Goal: Find specific page/section: Find specific page/section

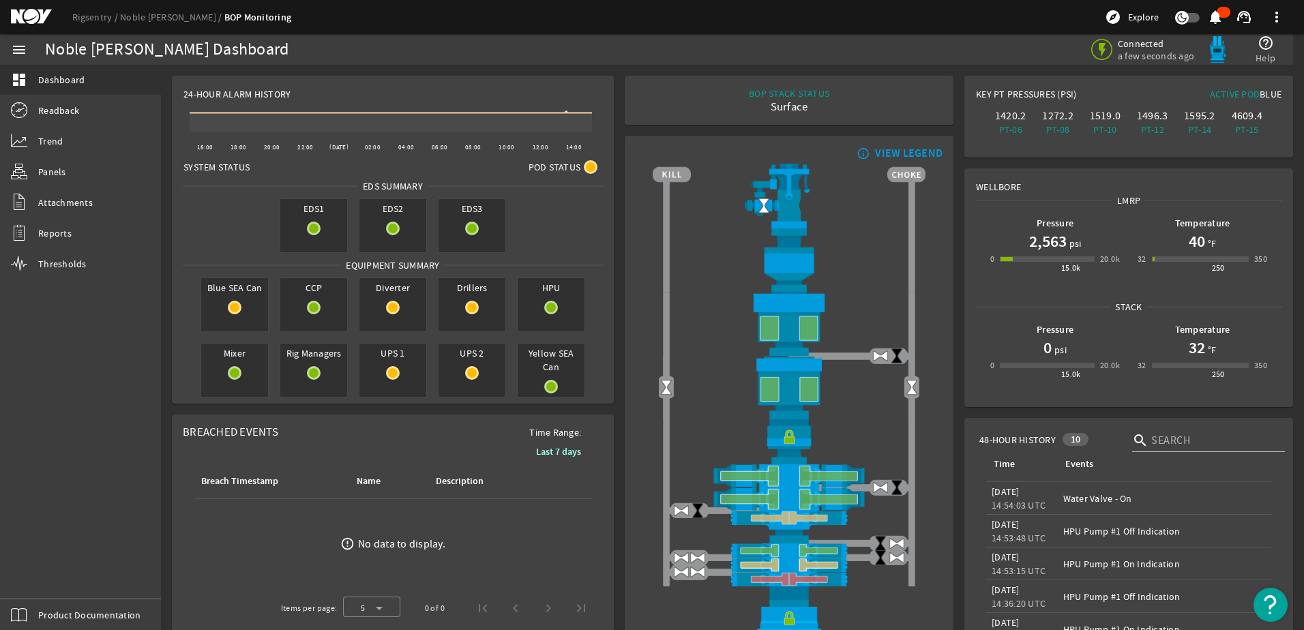
scroll to position [68, 0]
click at [83, 112] on link "Readback" at bounding box center [80, 110] width 161 height 30
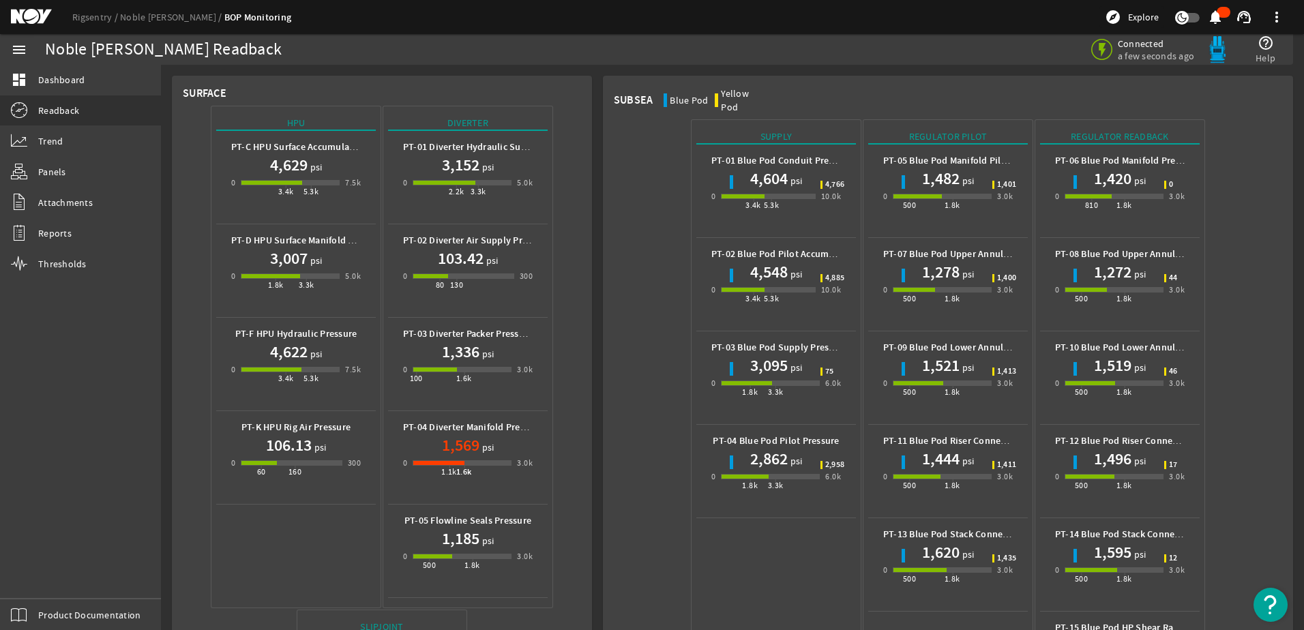
click at [465, 456] on div "0 1.1k 1.6k 3.0k" at bounding box center [468, 469] width 130 height 26
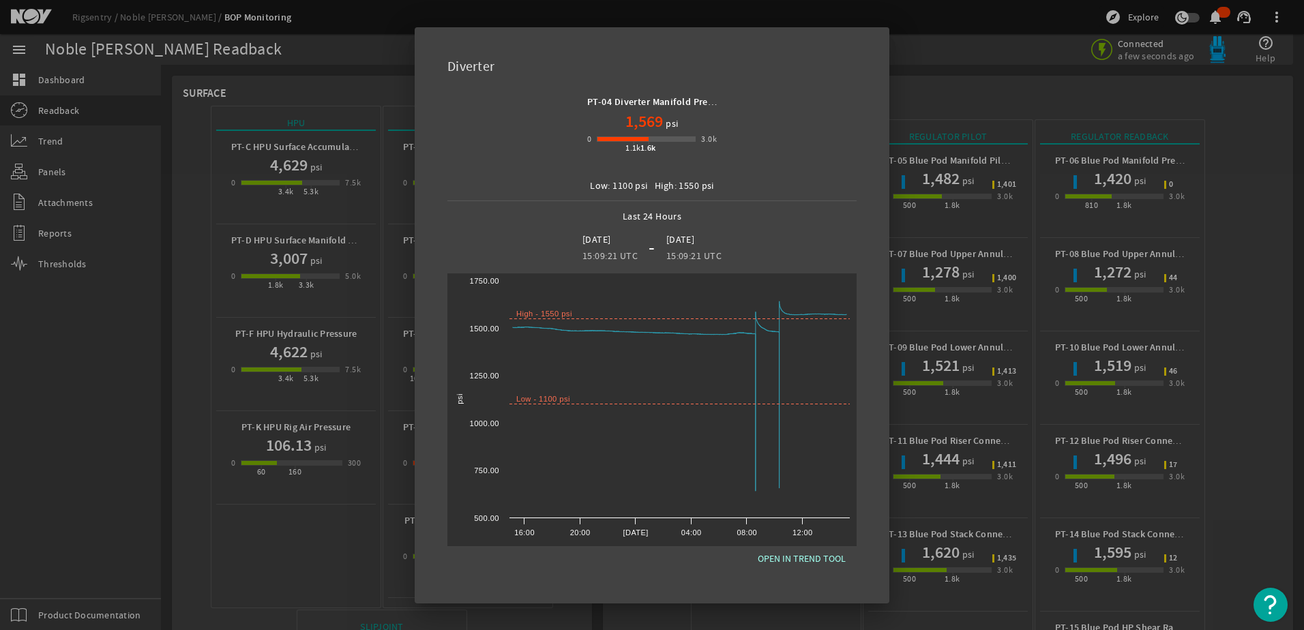
click at [383, 507] on div at bounding box center [652, 315] width 1304 height 630
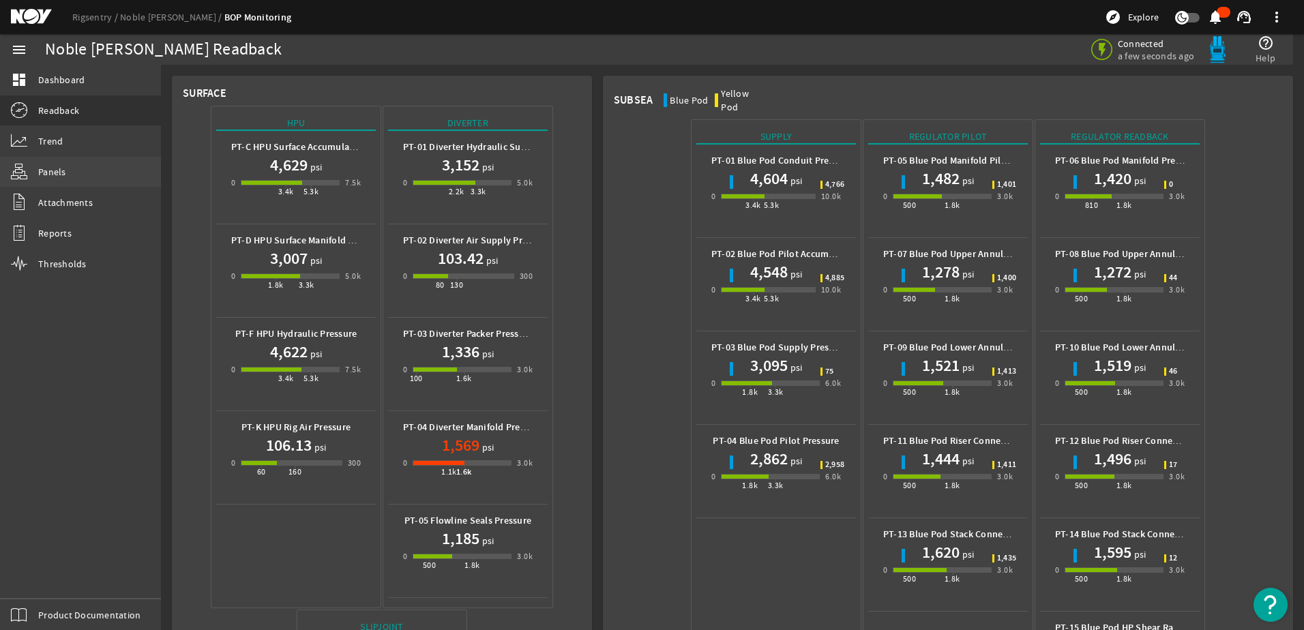
click at [45, 174] on span "Panels" at bounding box center [52, 172] width 28 height 14
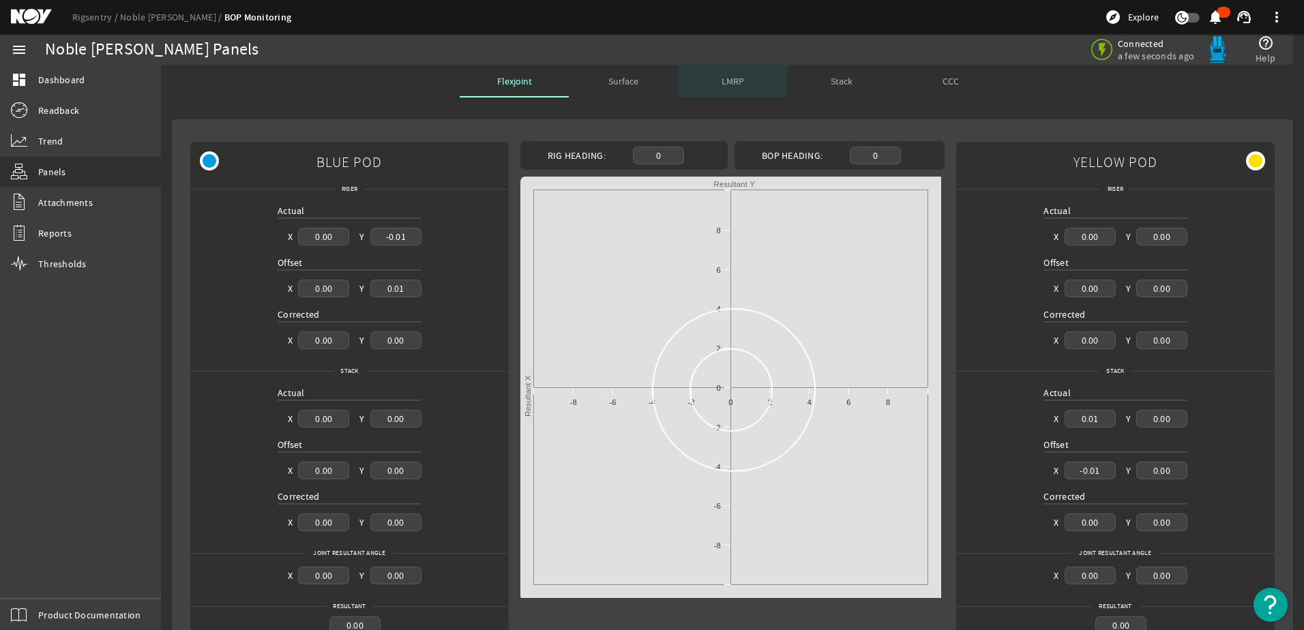
click at [729, 84] on span "LMRP" at bounding box center [733, 81] width 23 height 10
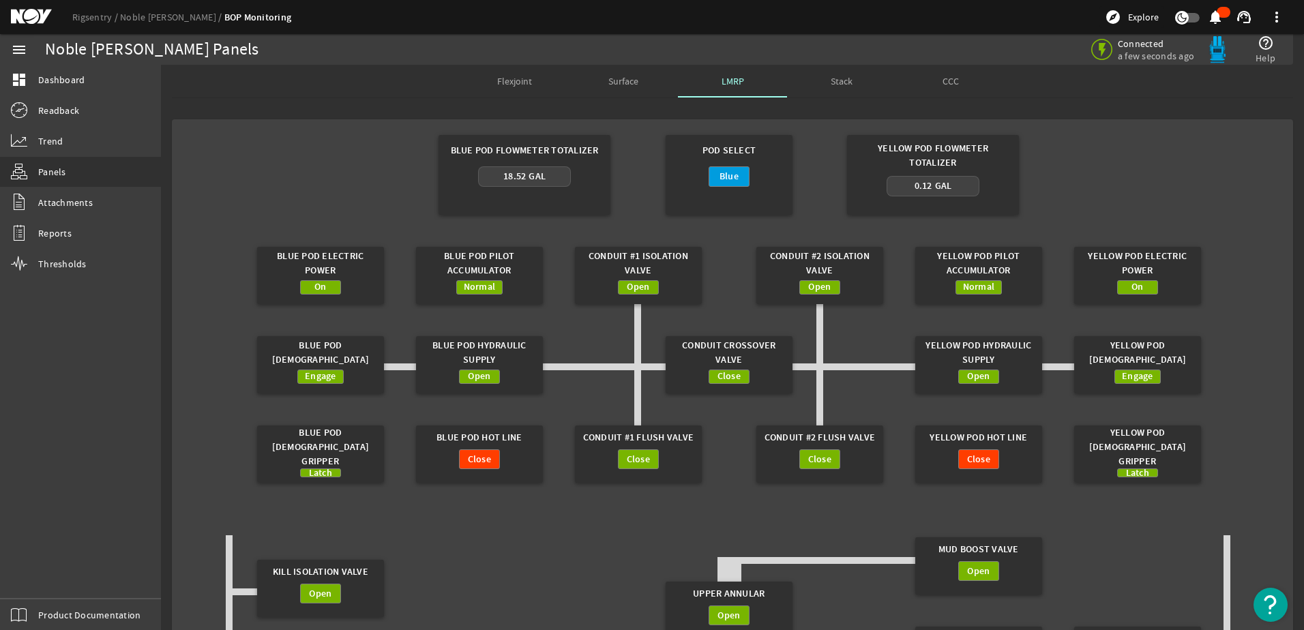
click at [598, 78] on div "Surface" at bounding box center [623, 81] width 109 height 33
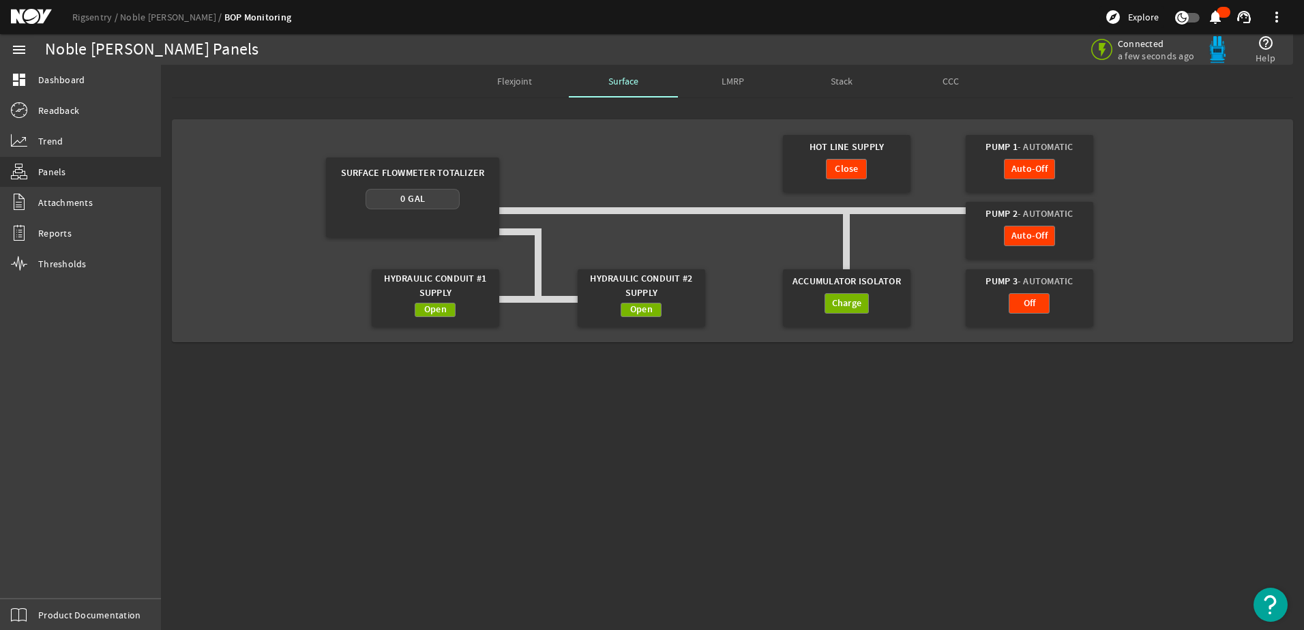
click at [739, 81] on span "LMRP" at bounding box center [733, 81] width 23 height 10
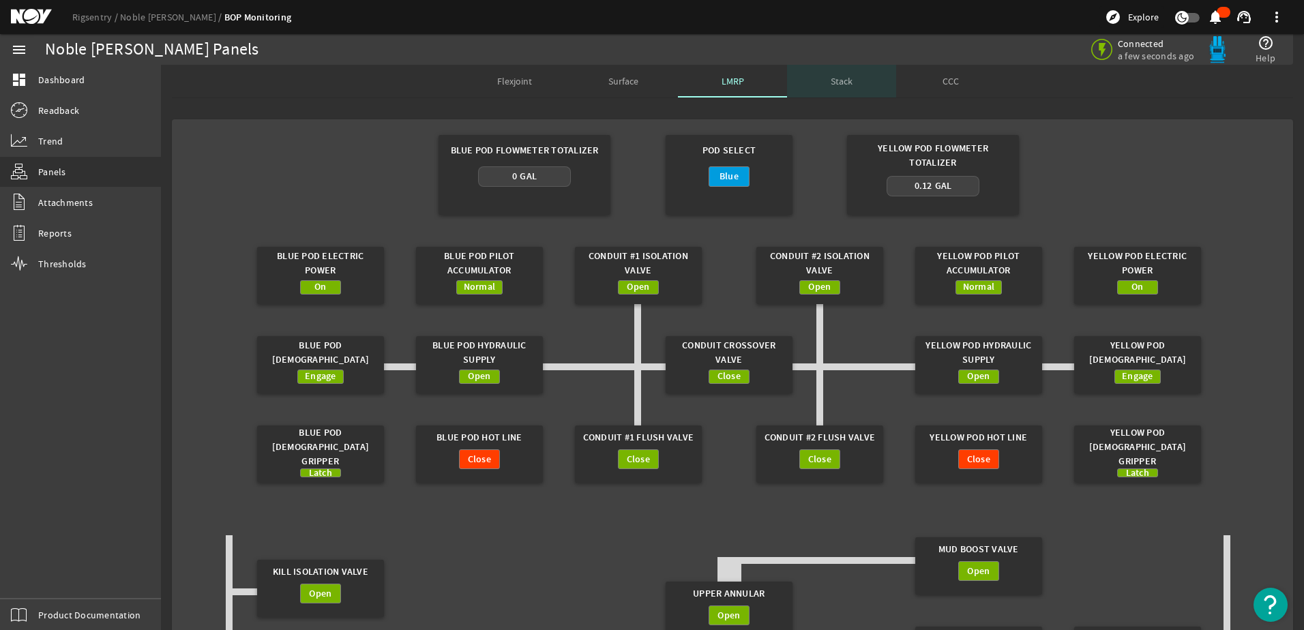
click at [833, 86] on span "Stack" at bounding box center [842, 81] width 22 height 10
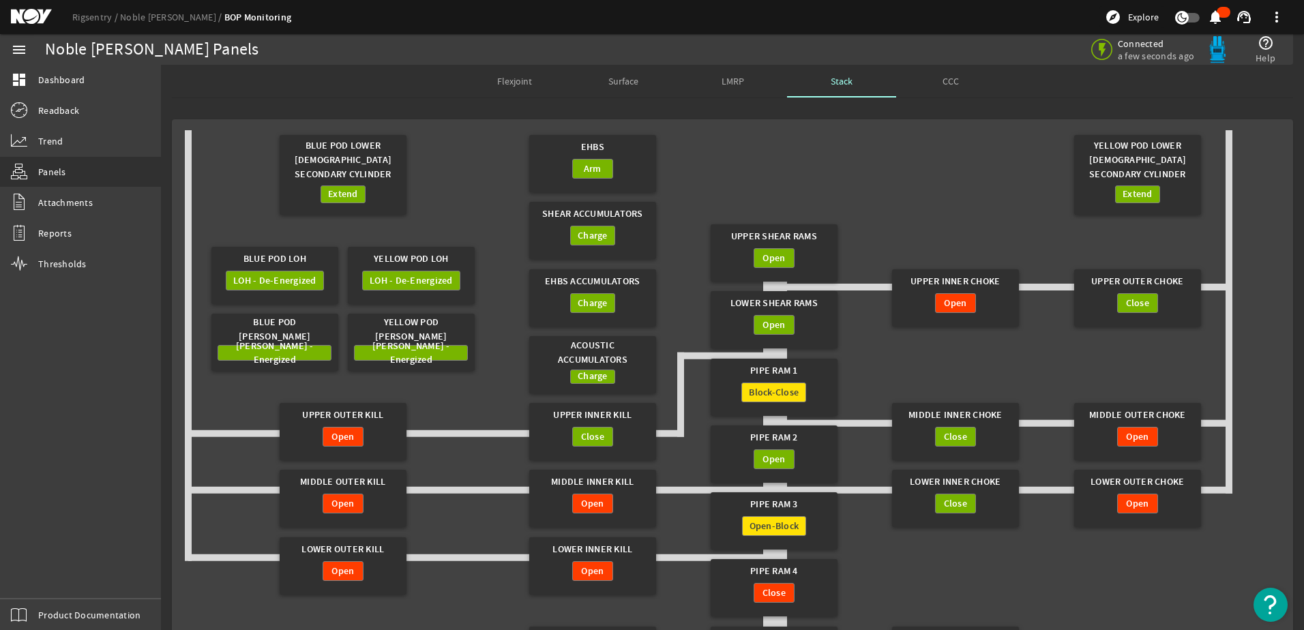
click at [722, 92] on span "LMRP" at bounding box center [733, 81] width 23 height 33
